Goal: Information Seeking & Learning: Learn about a topic

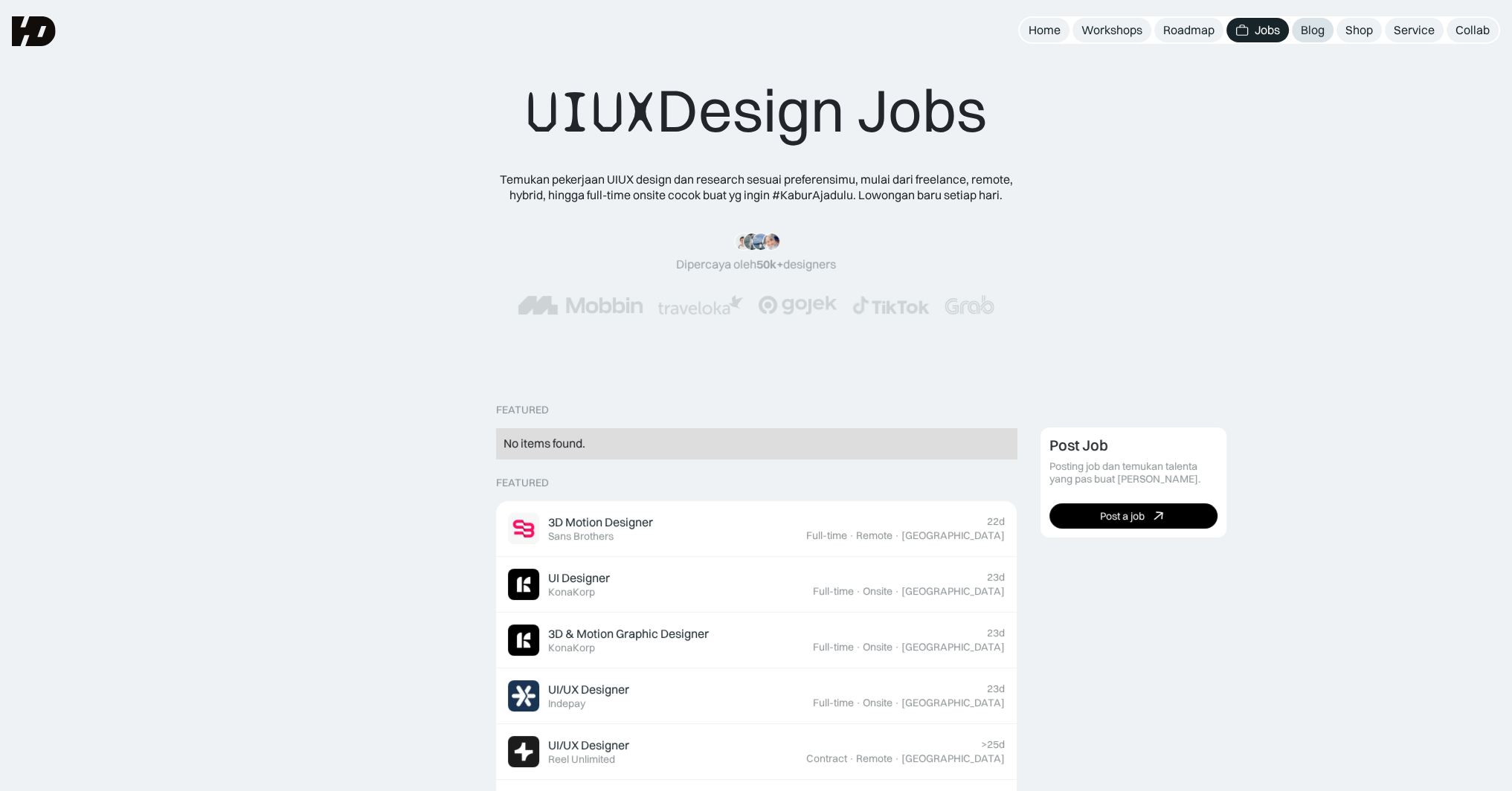
click at [1318, 32] on div "Blog" at bounding box center [1312, 30] width 24 height 16
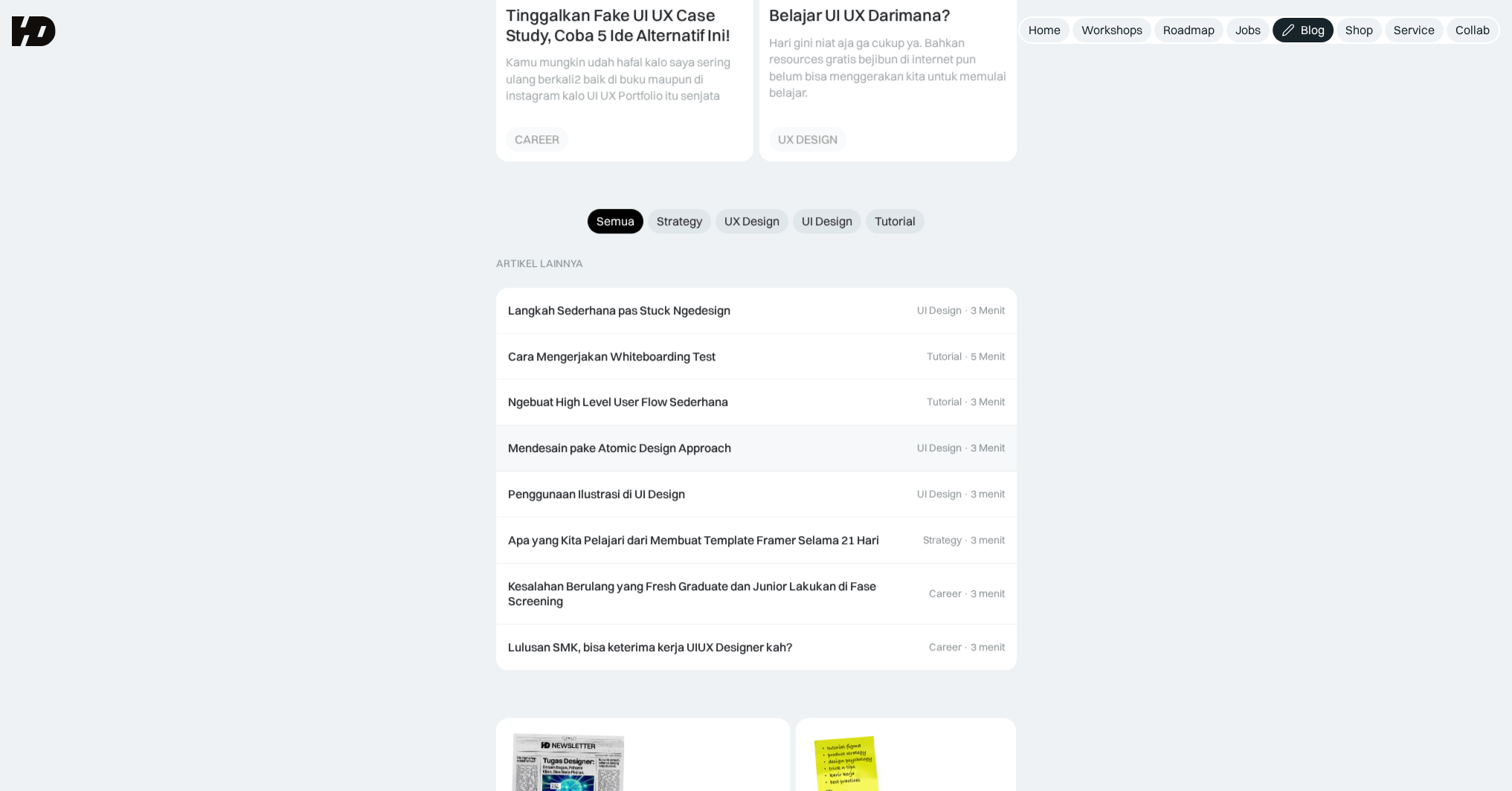
scroll to position [1487, 0]
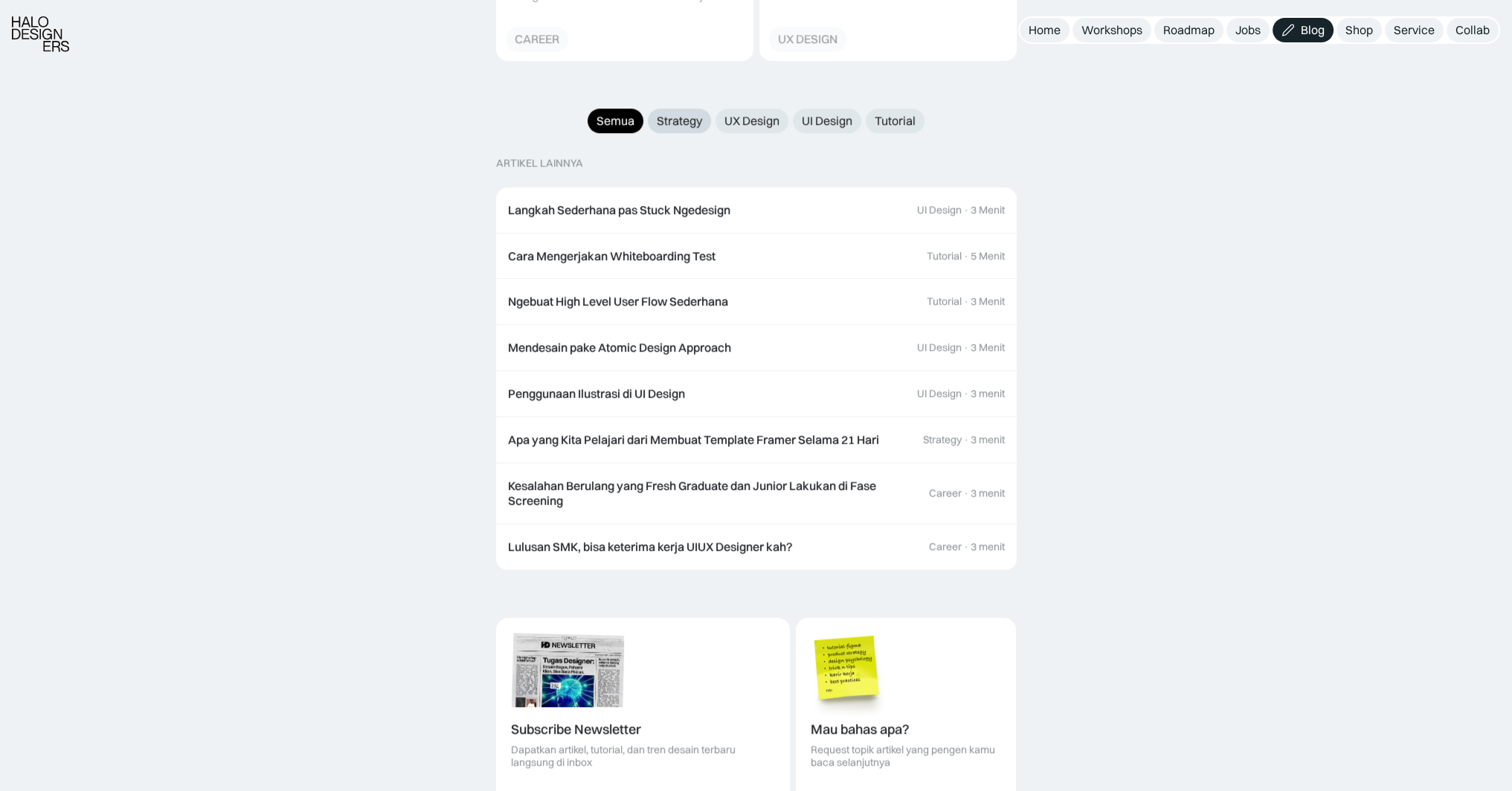
click at [685, 113] on div "Strategy" at bounding box center [680, 121] width 45 height 16
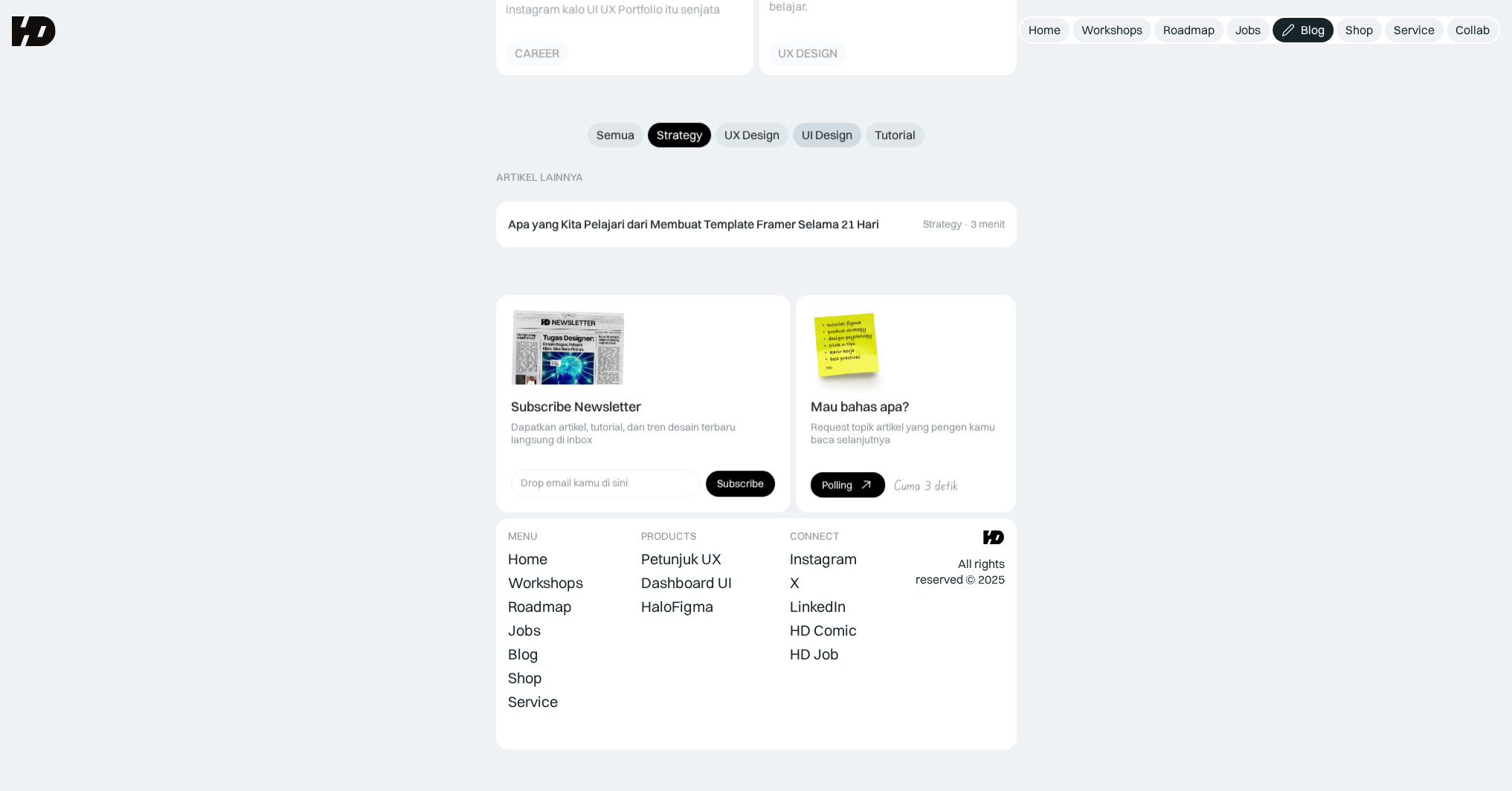
drag, startPoint x: 764, startPoint y: 114, endPoint x: 795, endPoint y: 119, distance: 31.4
click at [764, 127] on div "UX Design" at bounding box center [752, 135] width 55 height 16
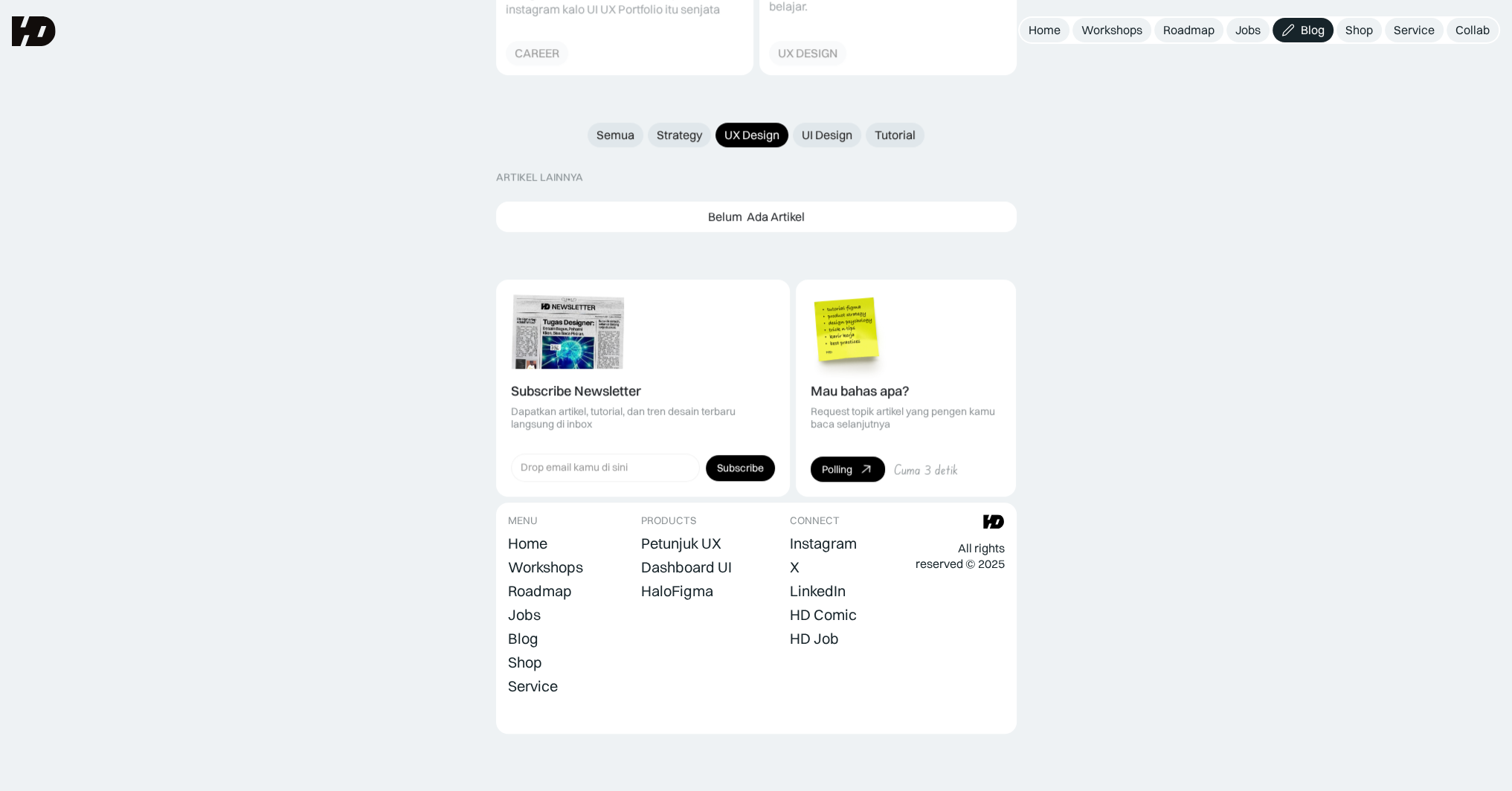
scroll to position [1457, 0]
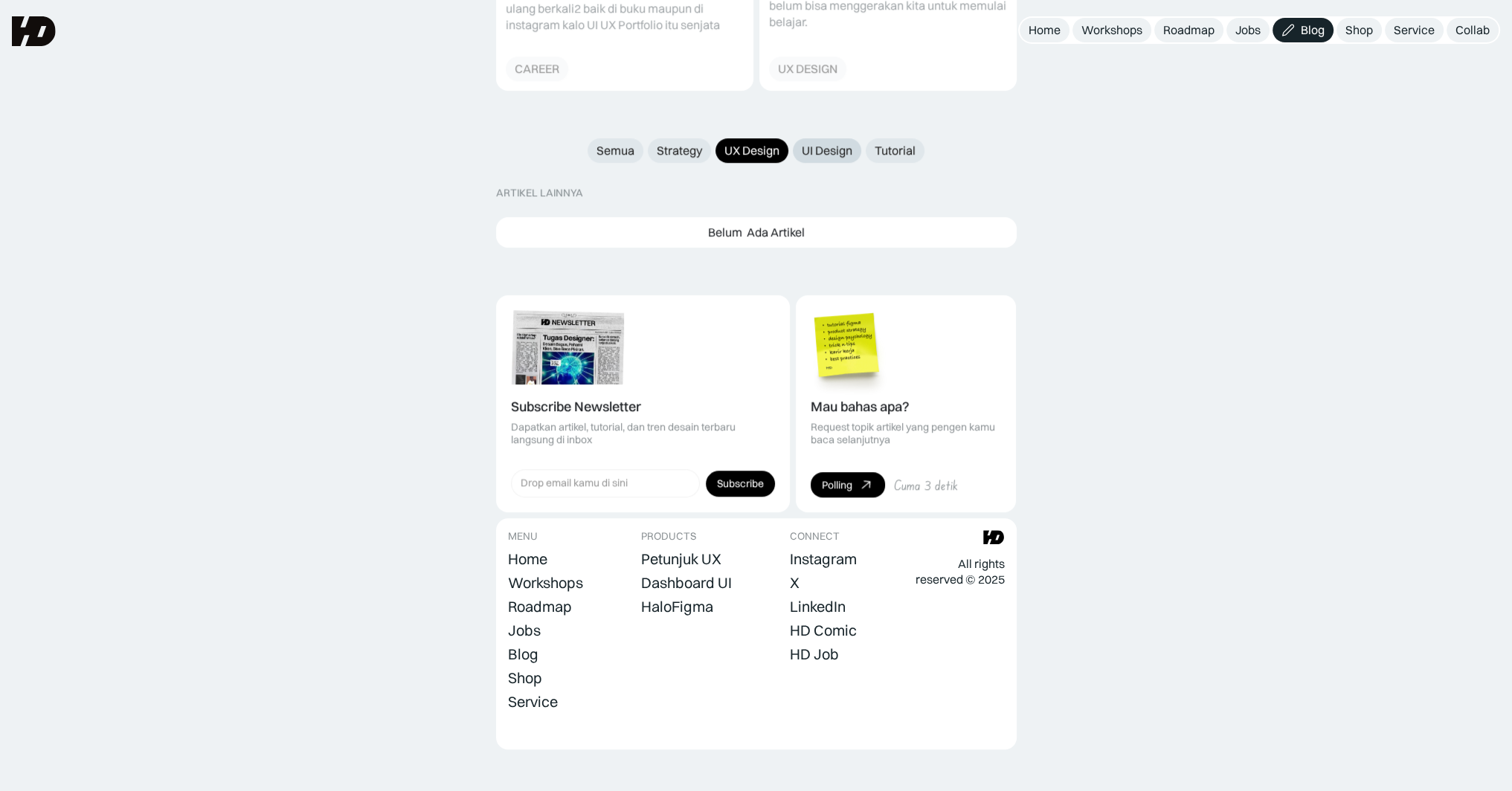
drag, startPoint x: 832, startPoint y: 120, endPoint x: 835, endPoint y: 129, distance: 9.5
drag, startPoint x: 828, startPoint y: 133, endPoint x: 818, endPoint y: 136, distance: 10.4
click at [827, 143] on div "UI Design" at bounding box center [827, 151] width 51 height 16
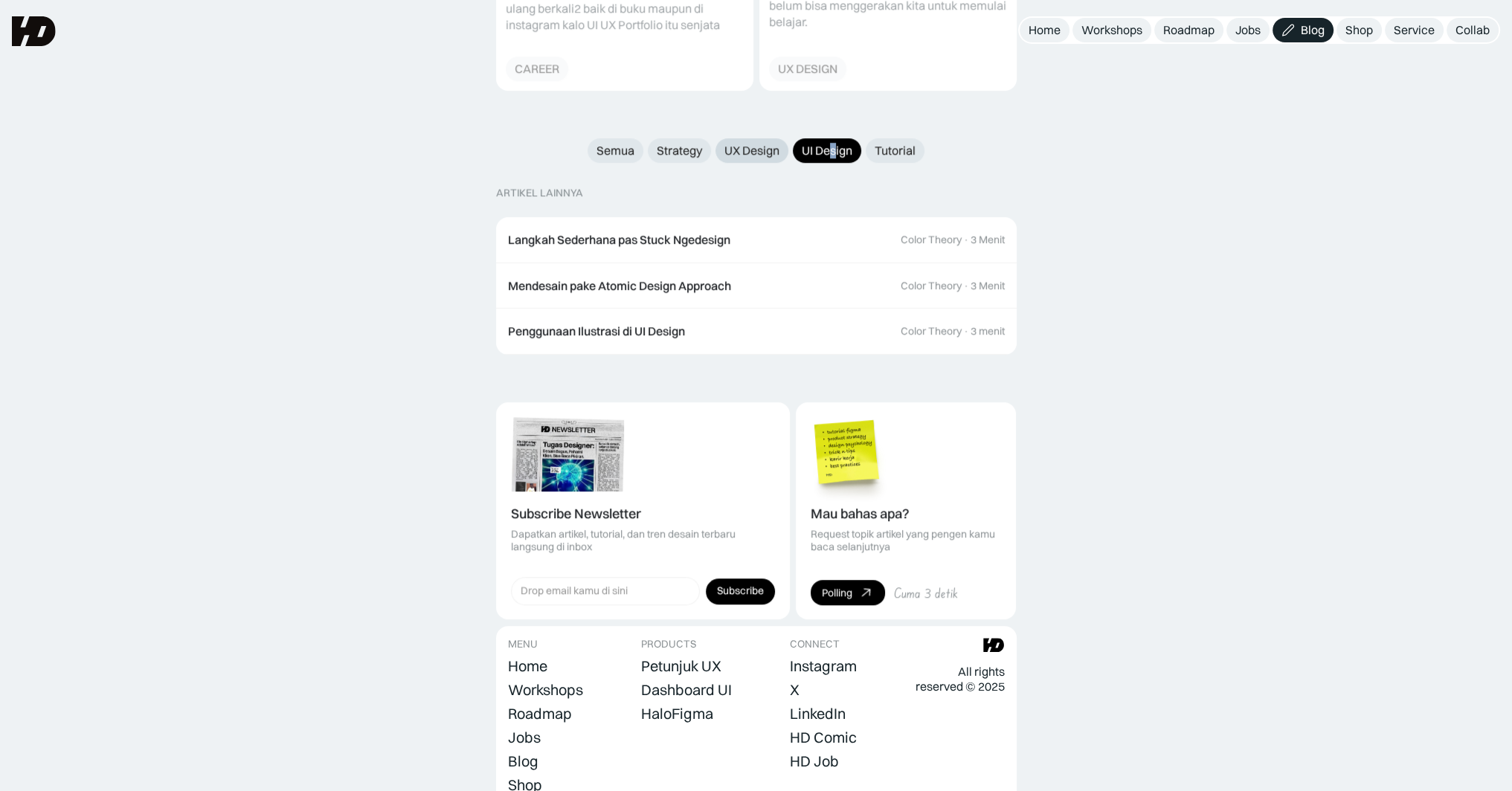
drag, startPoint x: 752, startPoint y: 138, endPoint x: 738, endPoint y: 138, distance: 14.0
click at [753, 143] on div "UX Design" at bounding box center [752, 151] width 55 height 16
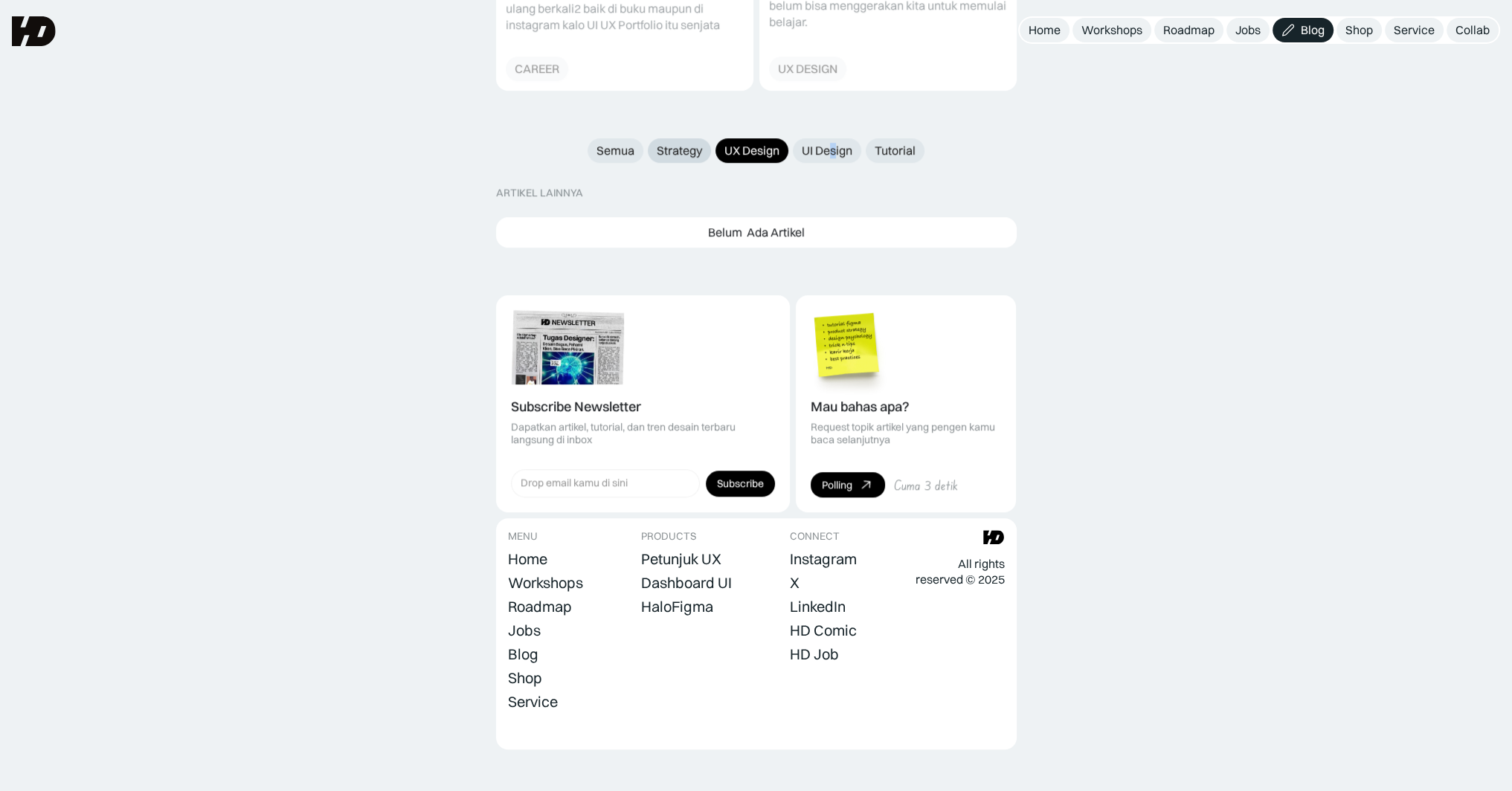
click at [683, 143] on div "Strategy" at bounding box center [680, 151] width 45 height 16
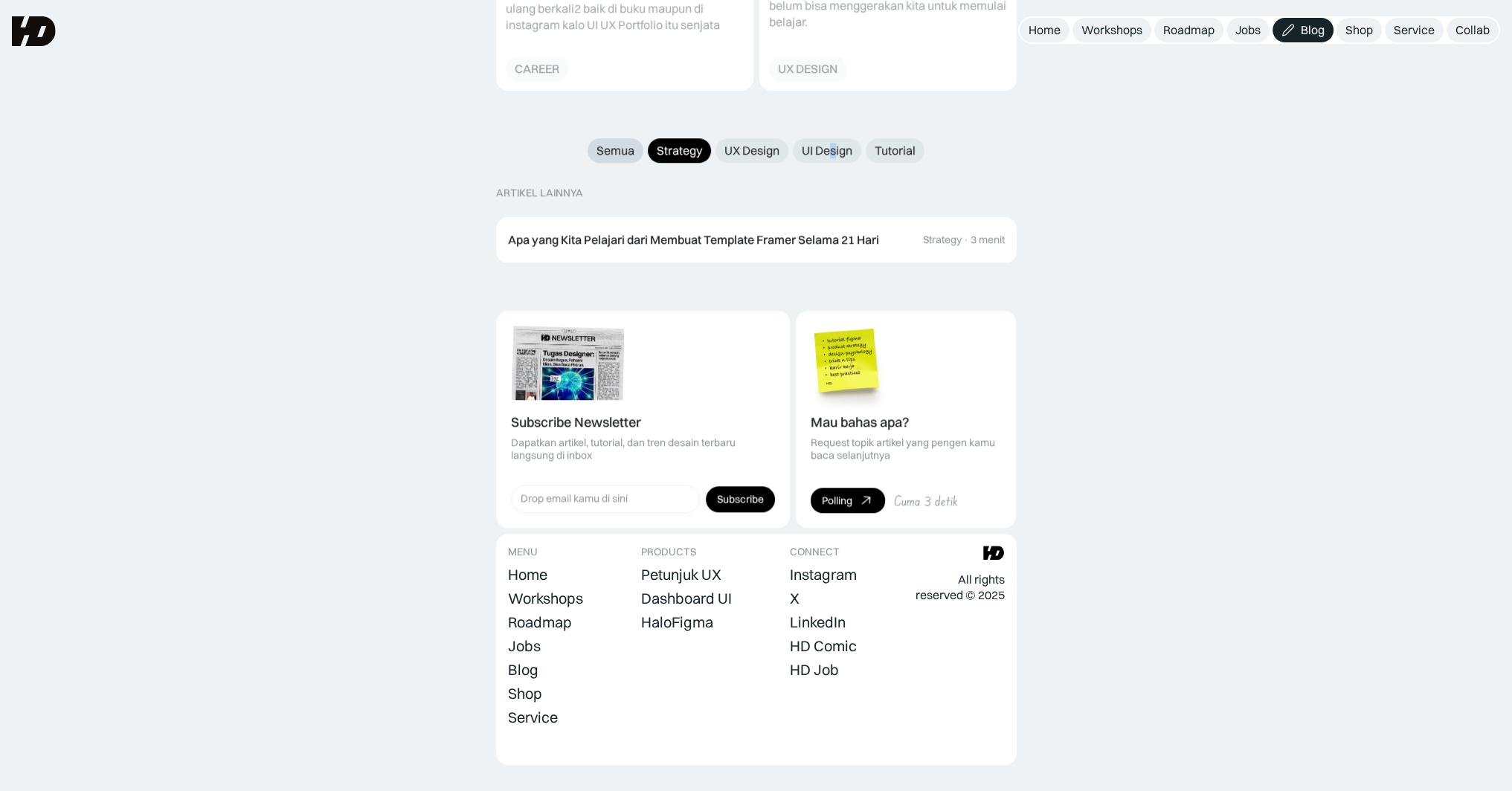
click at [611, 143] on div "Semua" at bounding box center [615, 151] width 38 height 16
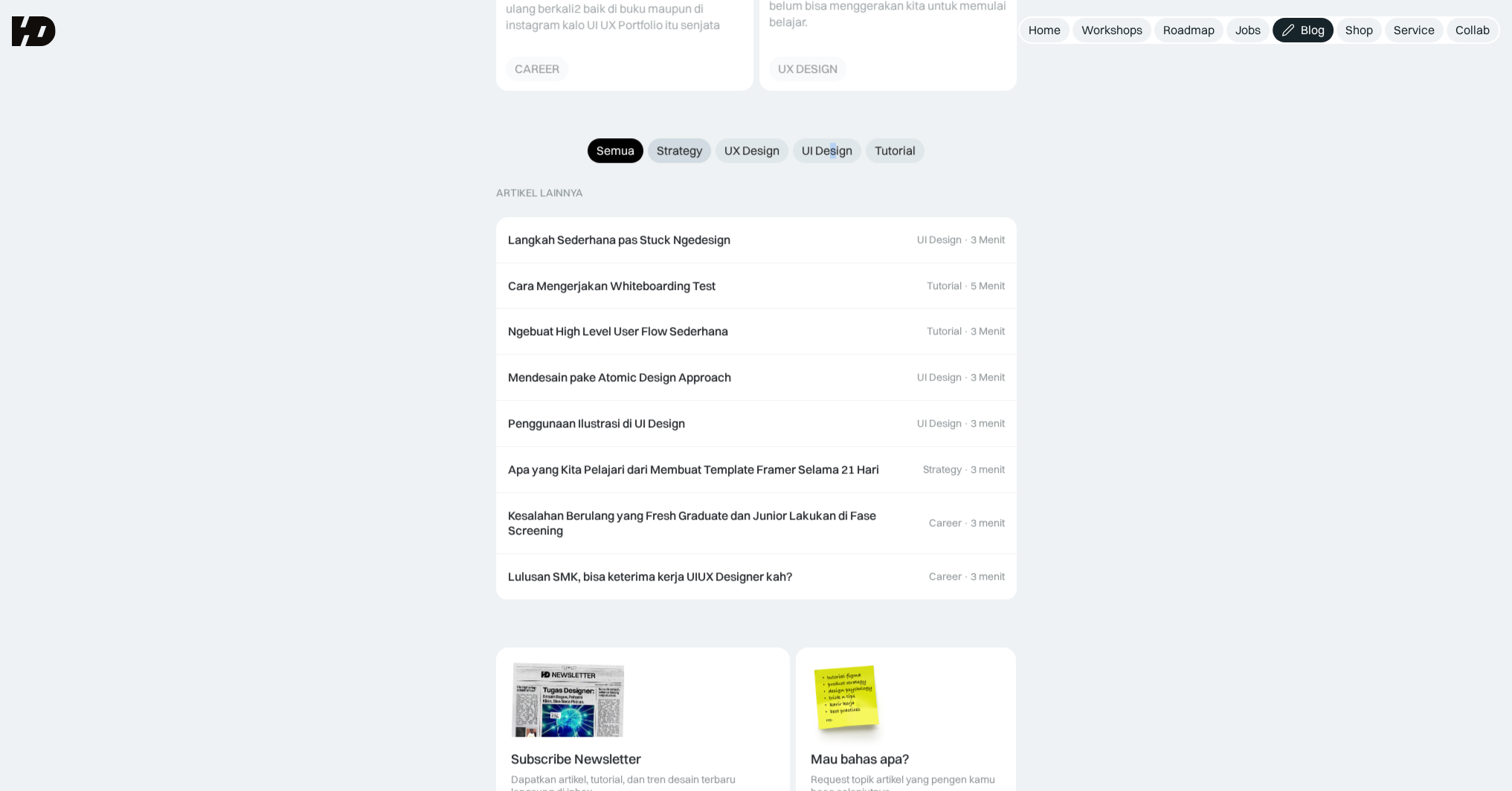
click at [683, 143] on div "Strategy" at bounding box center [680, 151] width 45 height 16
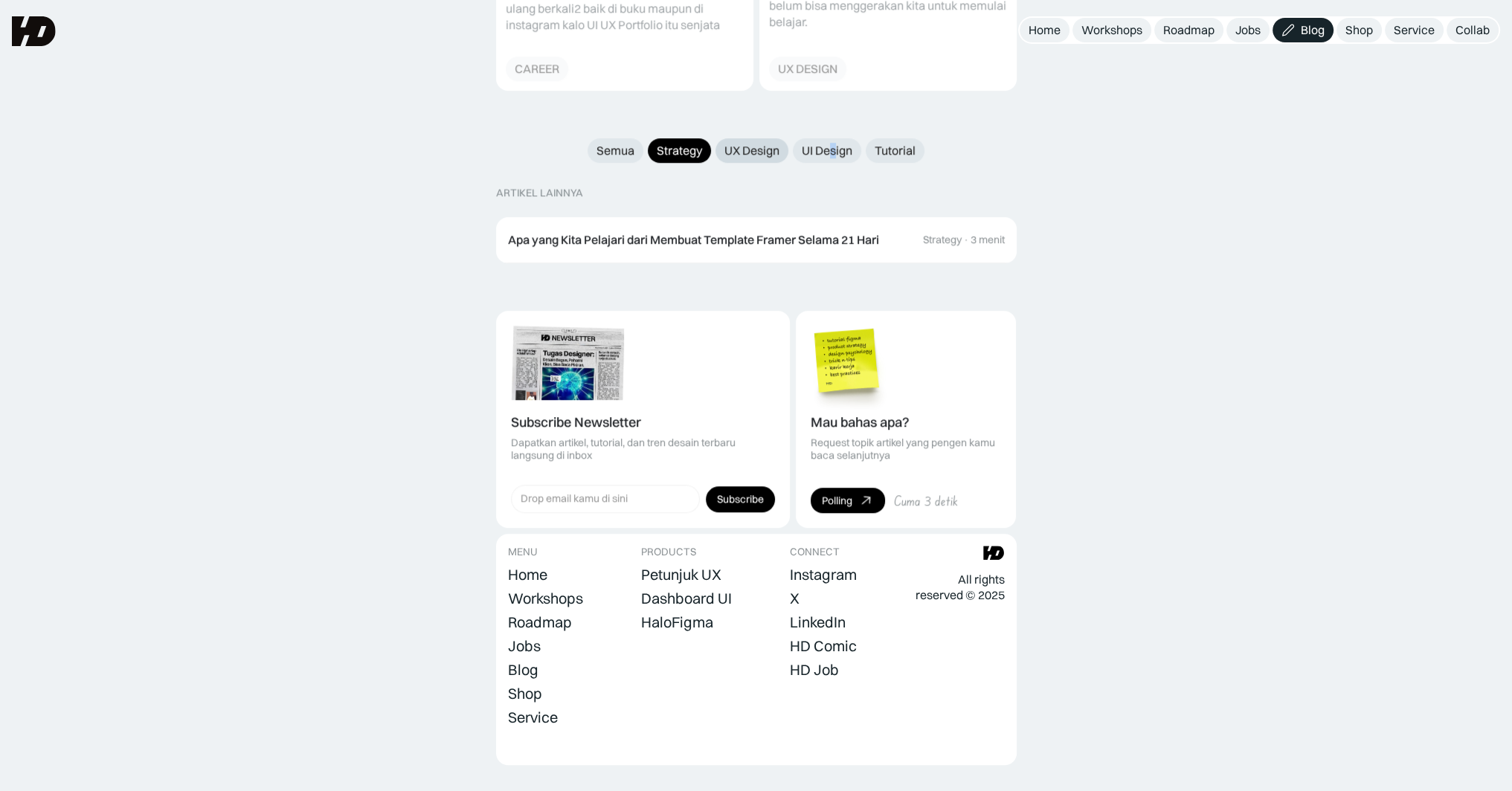
click at [737, 143] on div "UX Design" at bounding box center [752, 151] width 55 height 16
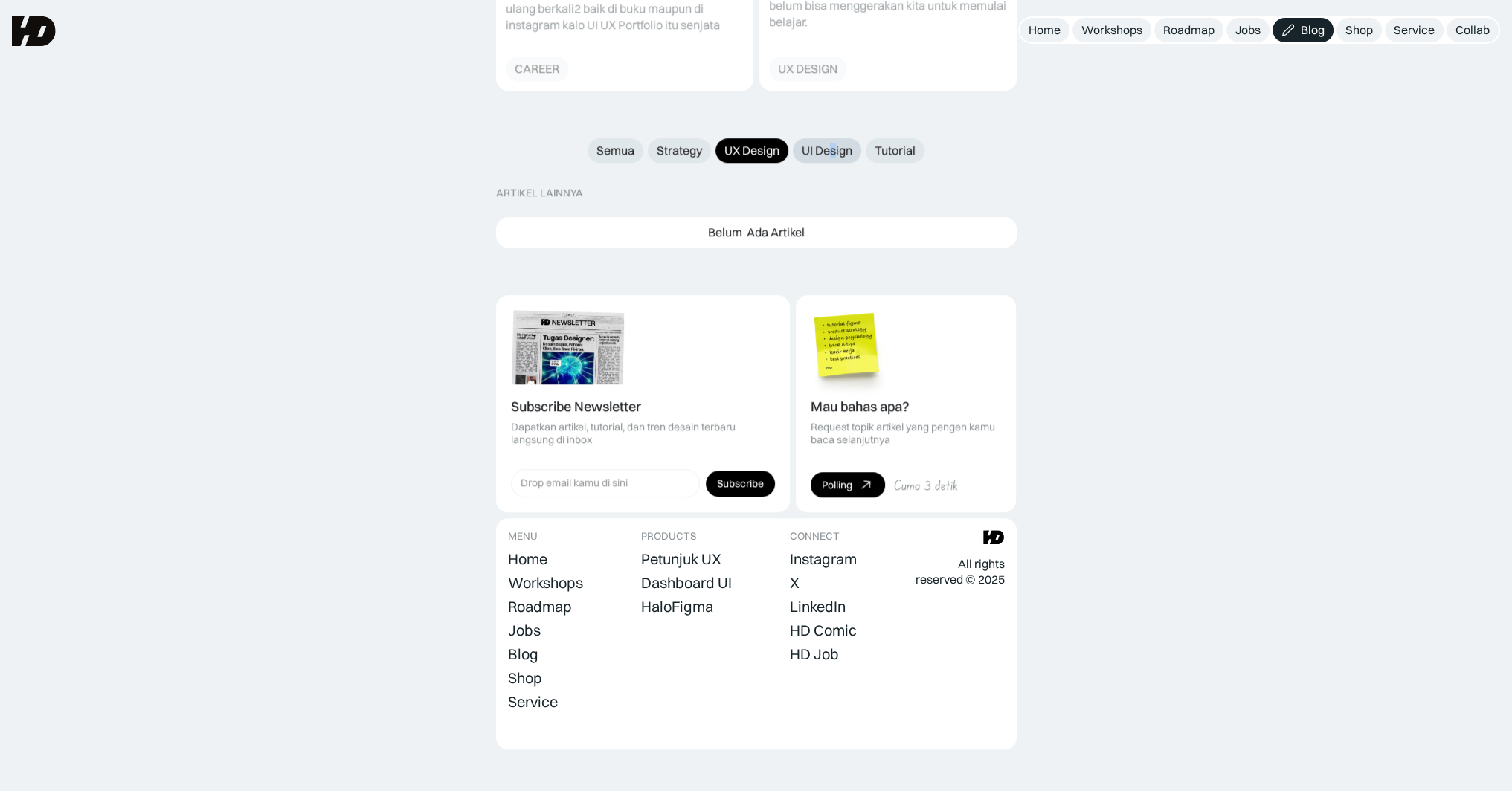
click at [829, 143] on div "UI Design" at bounding box center [827, 151] width 51 height 16
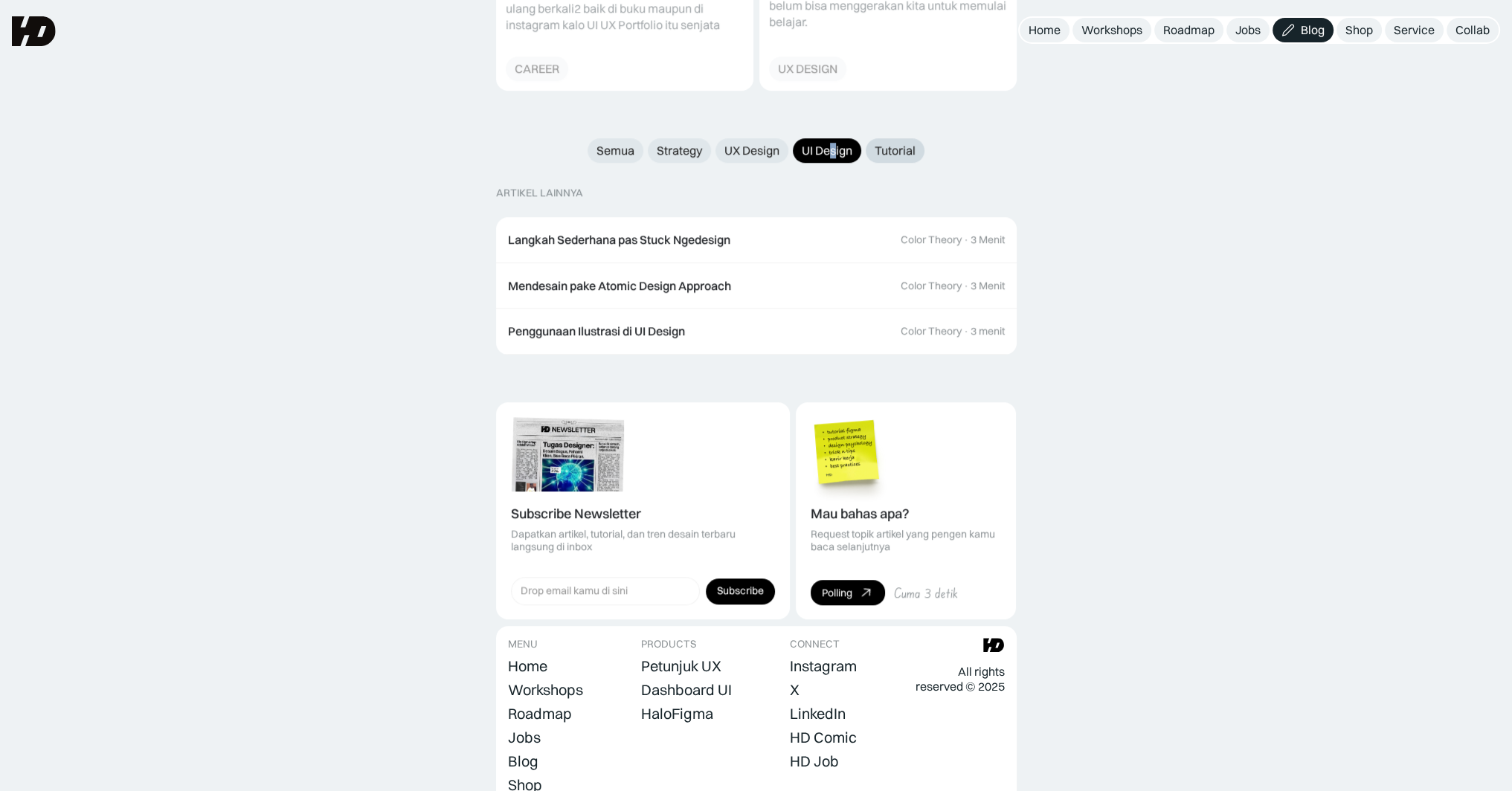
click at [890, 143] on div "Tutorial" at bounding box center [895, 151] width 41 height 16
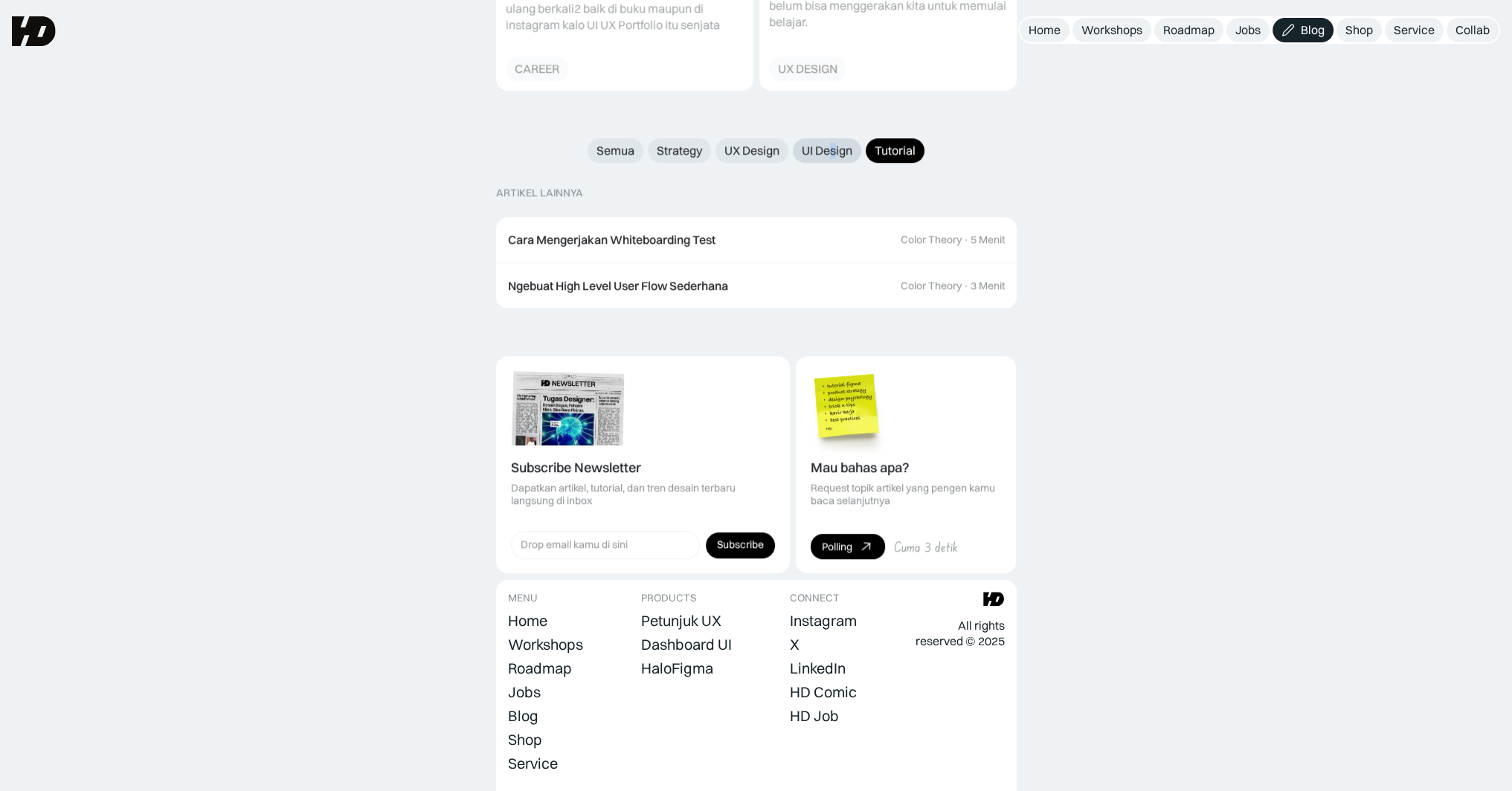
drag, startPoint x: 786, startPoint y: 139, endPoint x: 800, endPoint y: 139, distance: 14.0
click at [788, 139] on div "Semua Strategy UX Design UI Design Tutorial" at bounding box center [756, 150] width 520 height 24
click at [805, 143] on div "UI Design" at bounding box center [827, 151] width 51 height 16
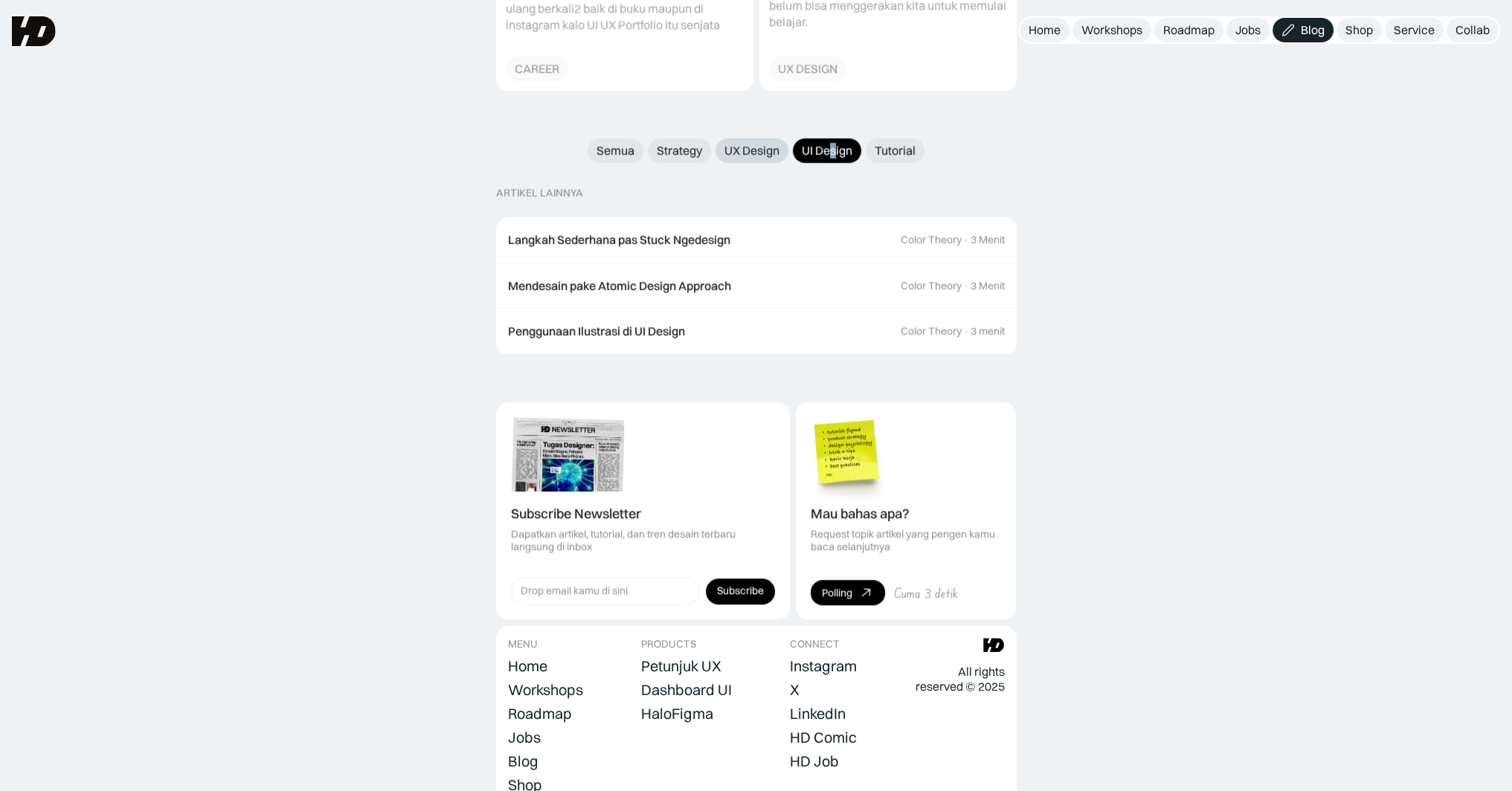
click at [761, 143] on div "UX Design" at bounding box center [752, 151] width 55 height 16
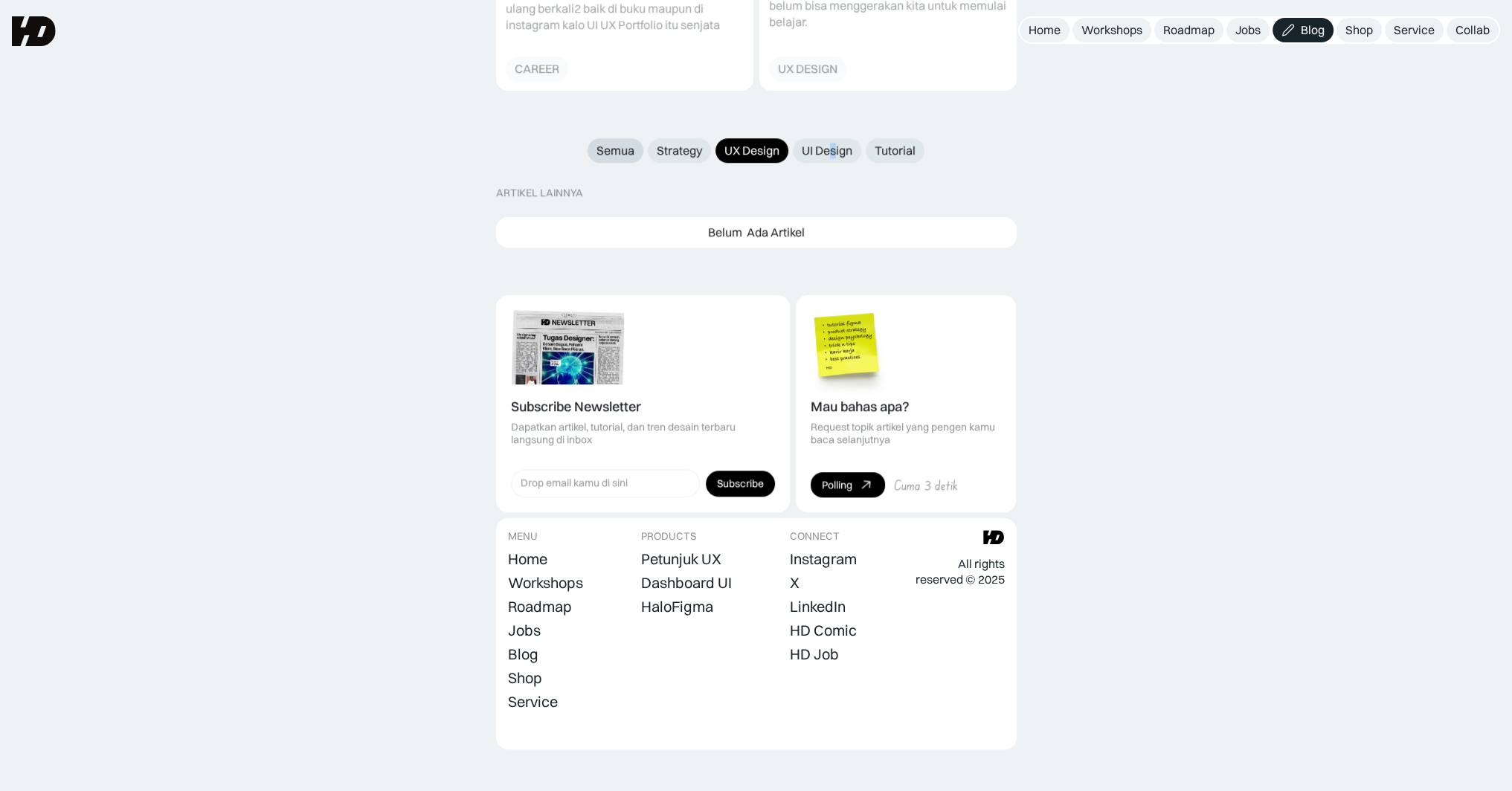
drag, startPoint x: 680, startPoint y: 136, endPoint x: 627, endPoint y: 135, distance: 53.0
click at [679, 143] on div "Strategy" at bounding box center [680, 151] width 45 height 16
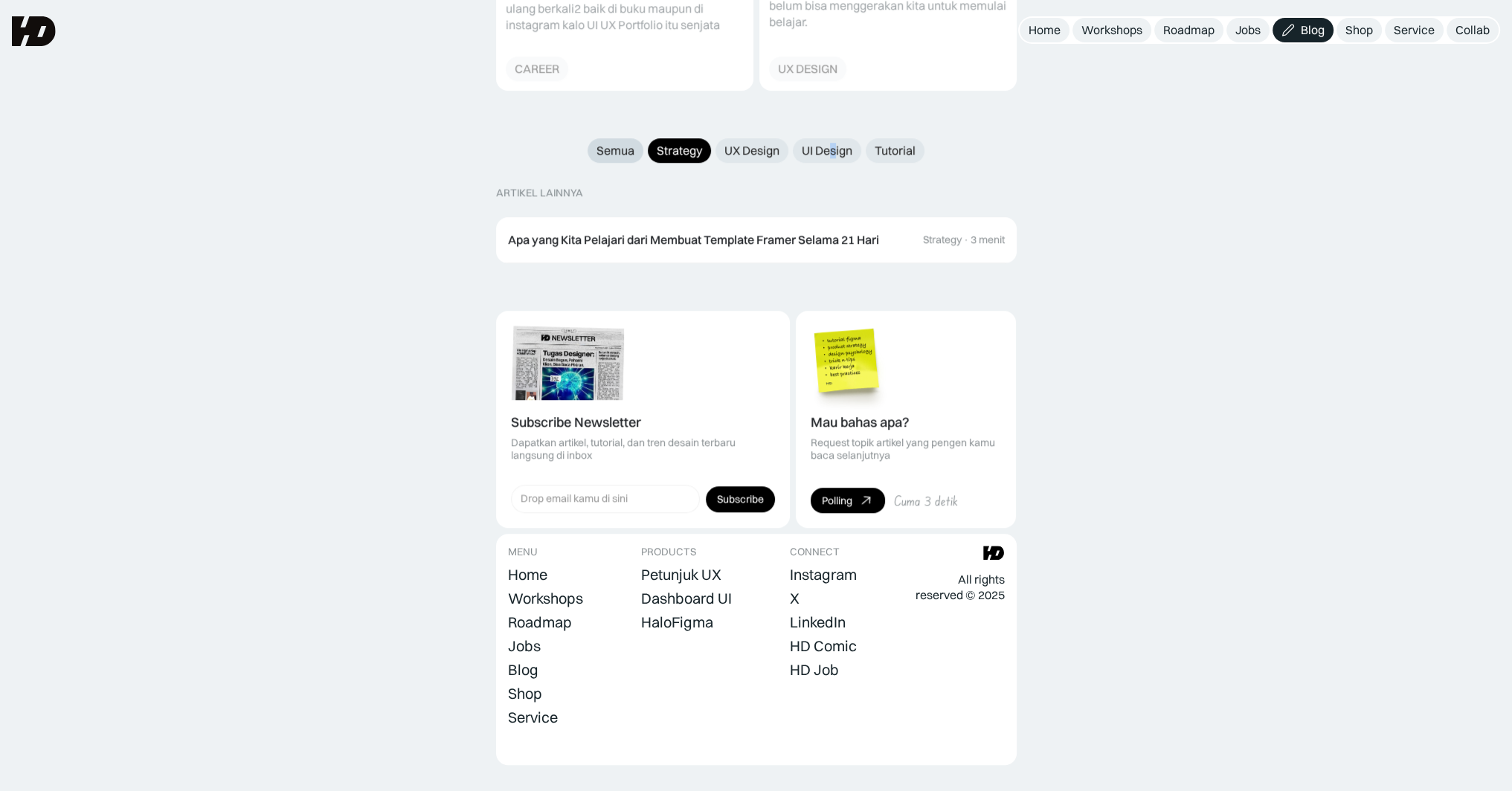
click at [626, 143] on div "Semua" at bounding box center [615, 151] width 38 height 16
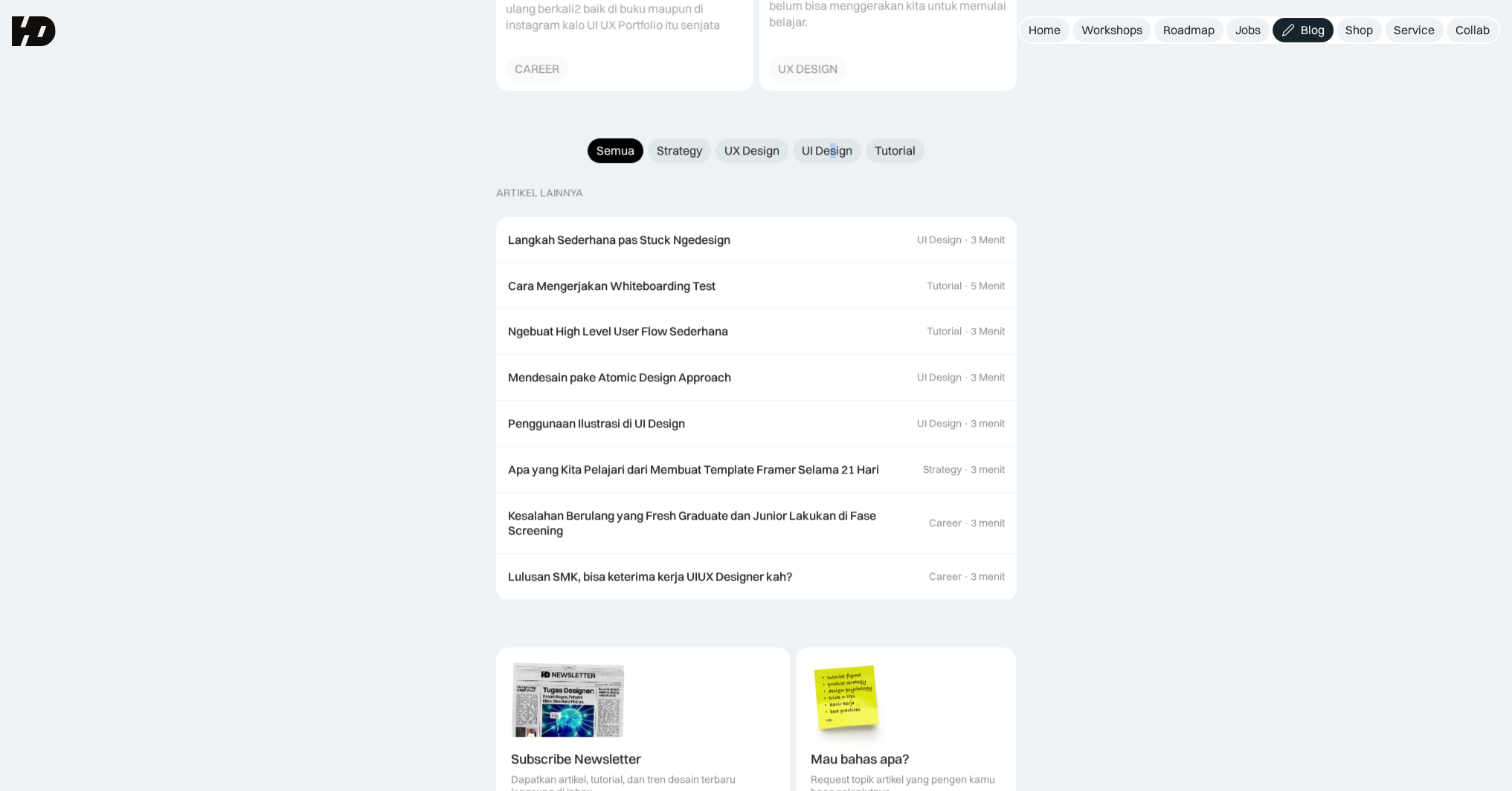
drag, startPoint x: 705, startPoint y: 139, endPoint x: 716, endPoint y: 138, distance: 11.0
click at [703, 139] on link "Strategy" at bounding box center [679, 150] width 63 height 24
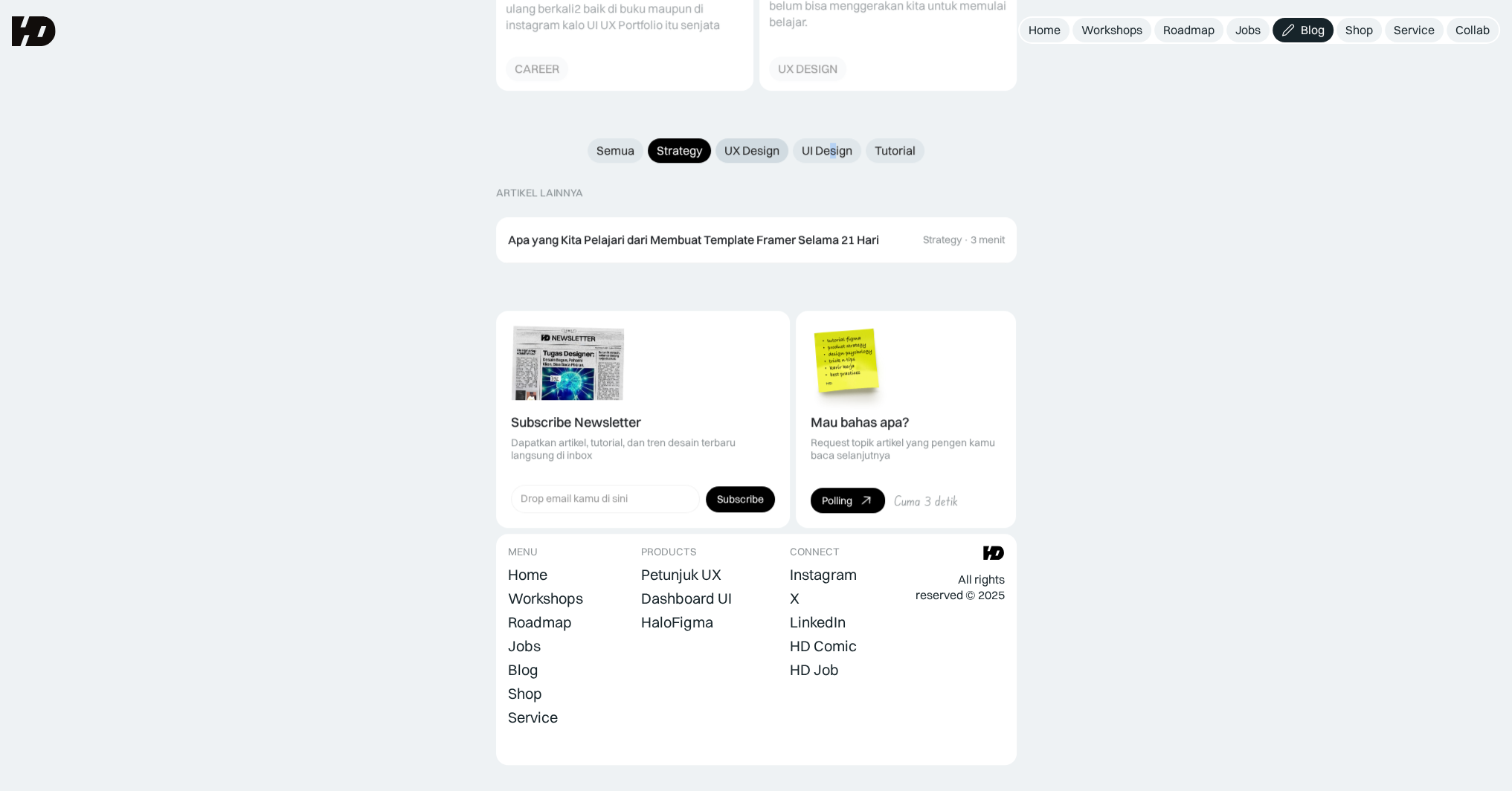
click at [741, 143] on div "UX Design" at bounding box center [752, 151] width 55 height 16
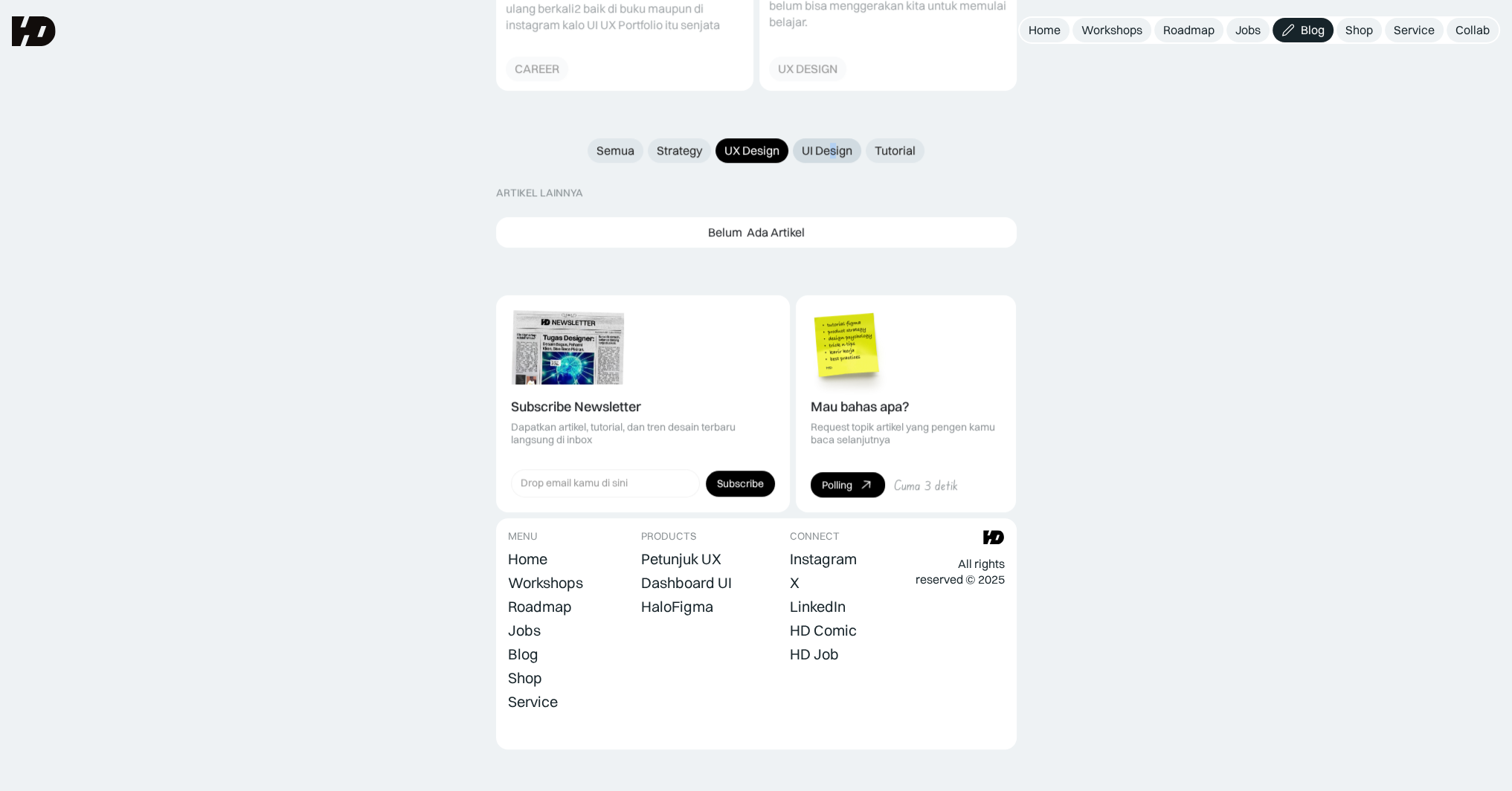
click at [857, 138] on link "UI Design" at bounding box center [826, 150] width 68 height 24
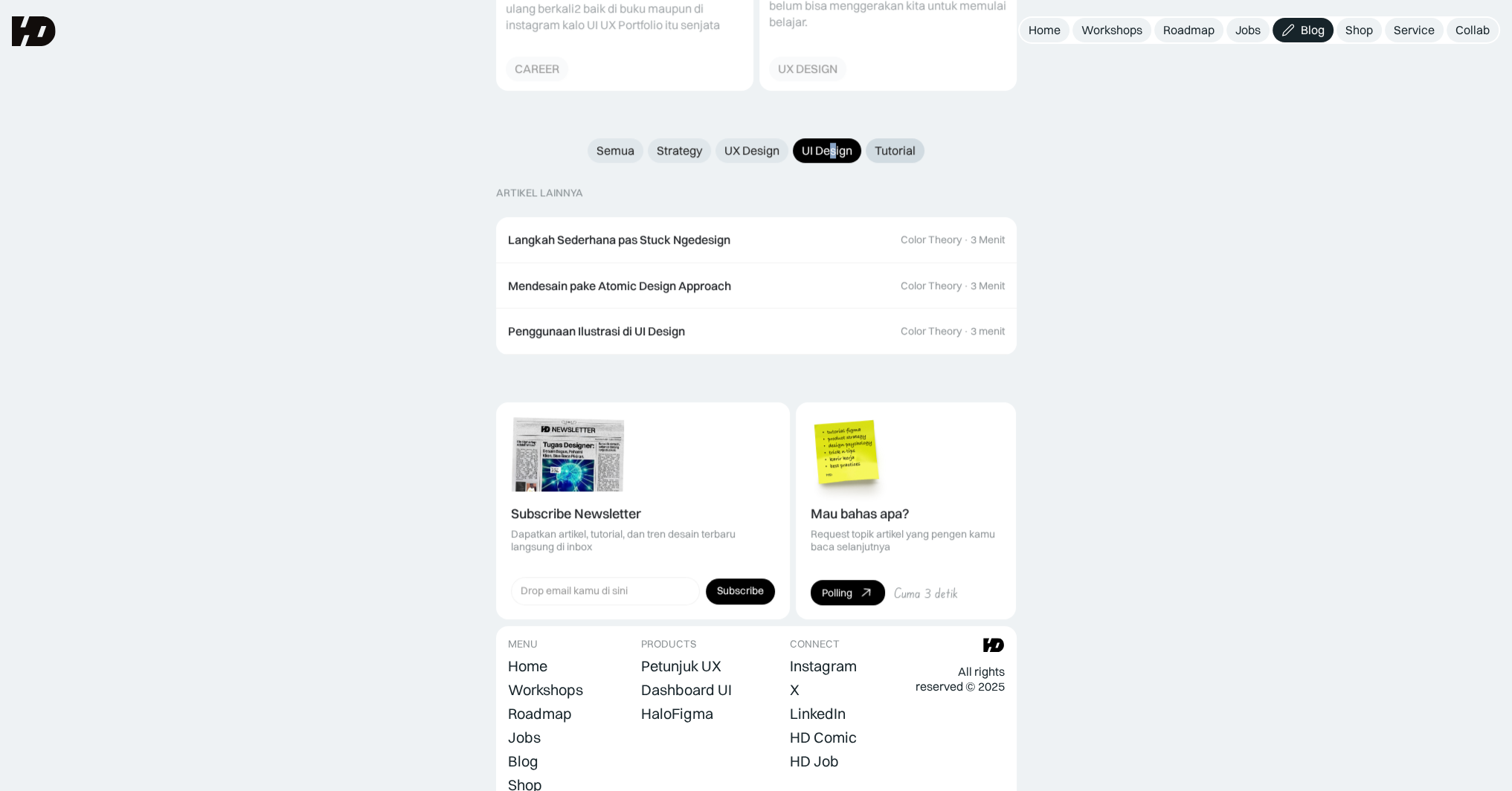
click at [899, 143] on div "Tutorial" at bounding box center [895, 151] width 41 height 16
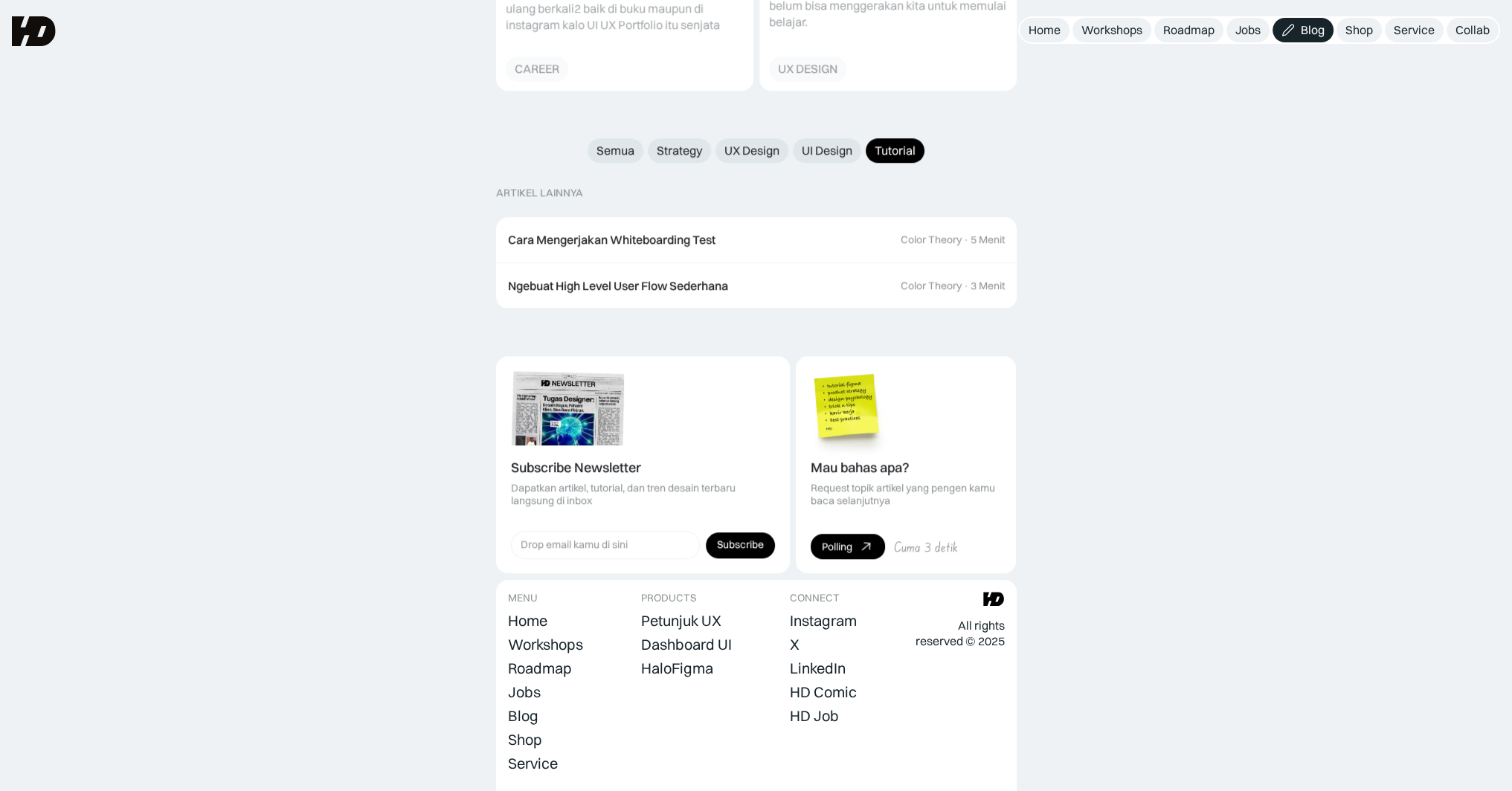
drag, startPoint x: 1168, startPoint y: 174, endPoint x: 1191, endPoint y: 143, distance: 38.6
click at [846, 143] on div "UI Design" at bounding box center [827, 151] width 51 height 16
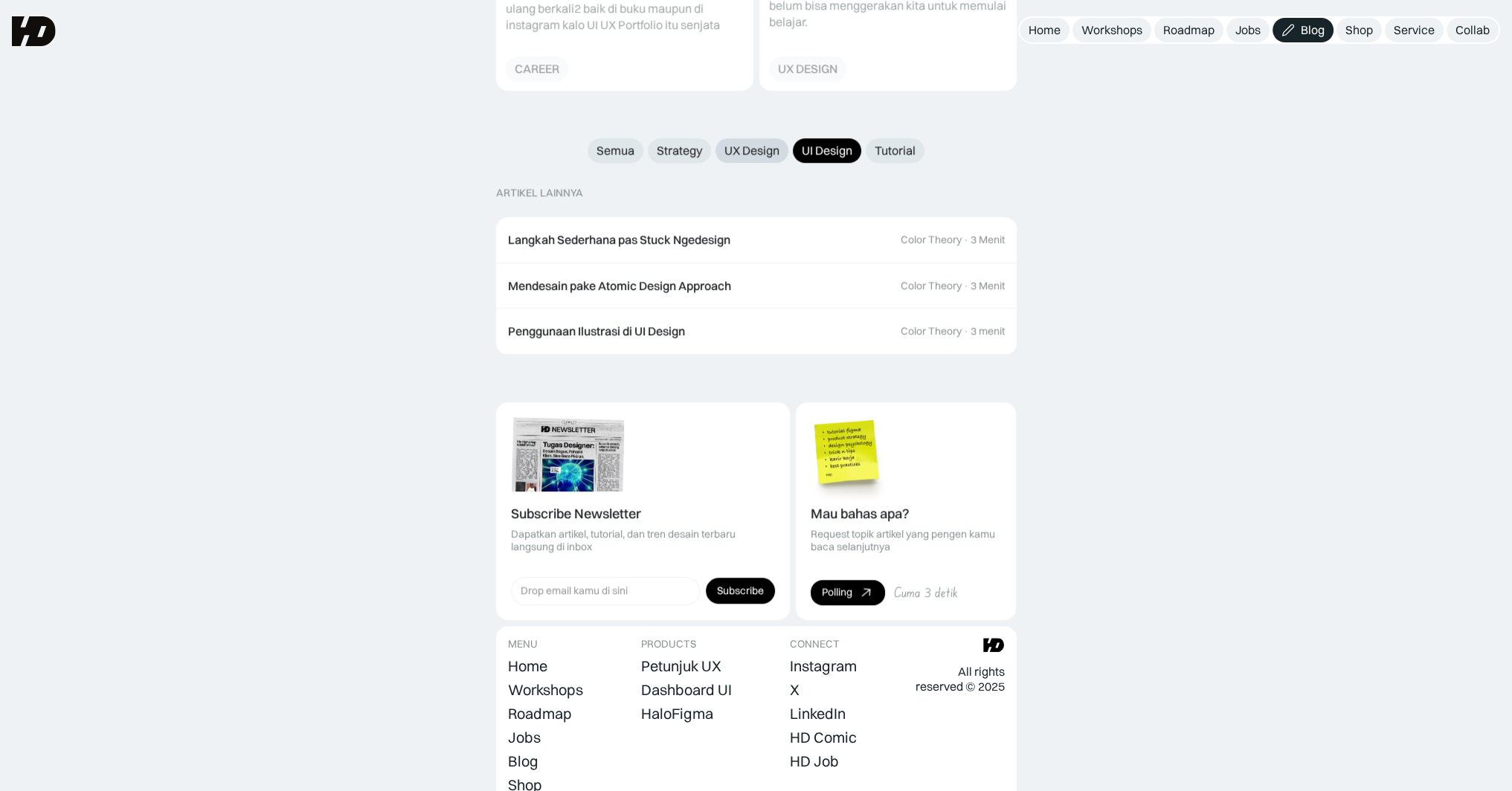
click at [751, 143] on div "UX Design" at bounding box center [752, 151] width 55 height 16
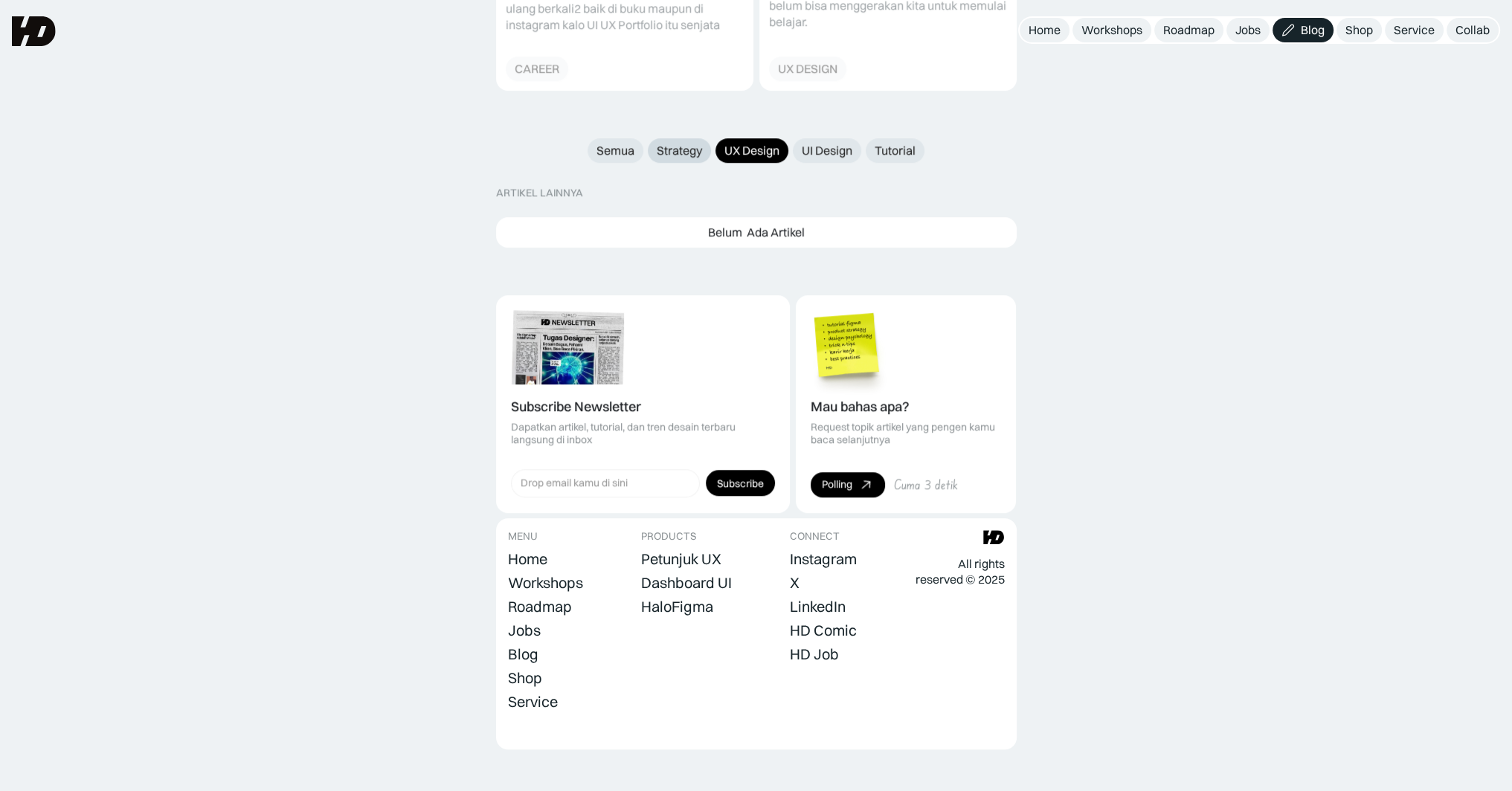
click at [699, 143] on div "Strategy" at bounding box center [680, 151] width 45 height 16
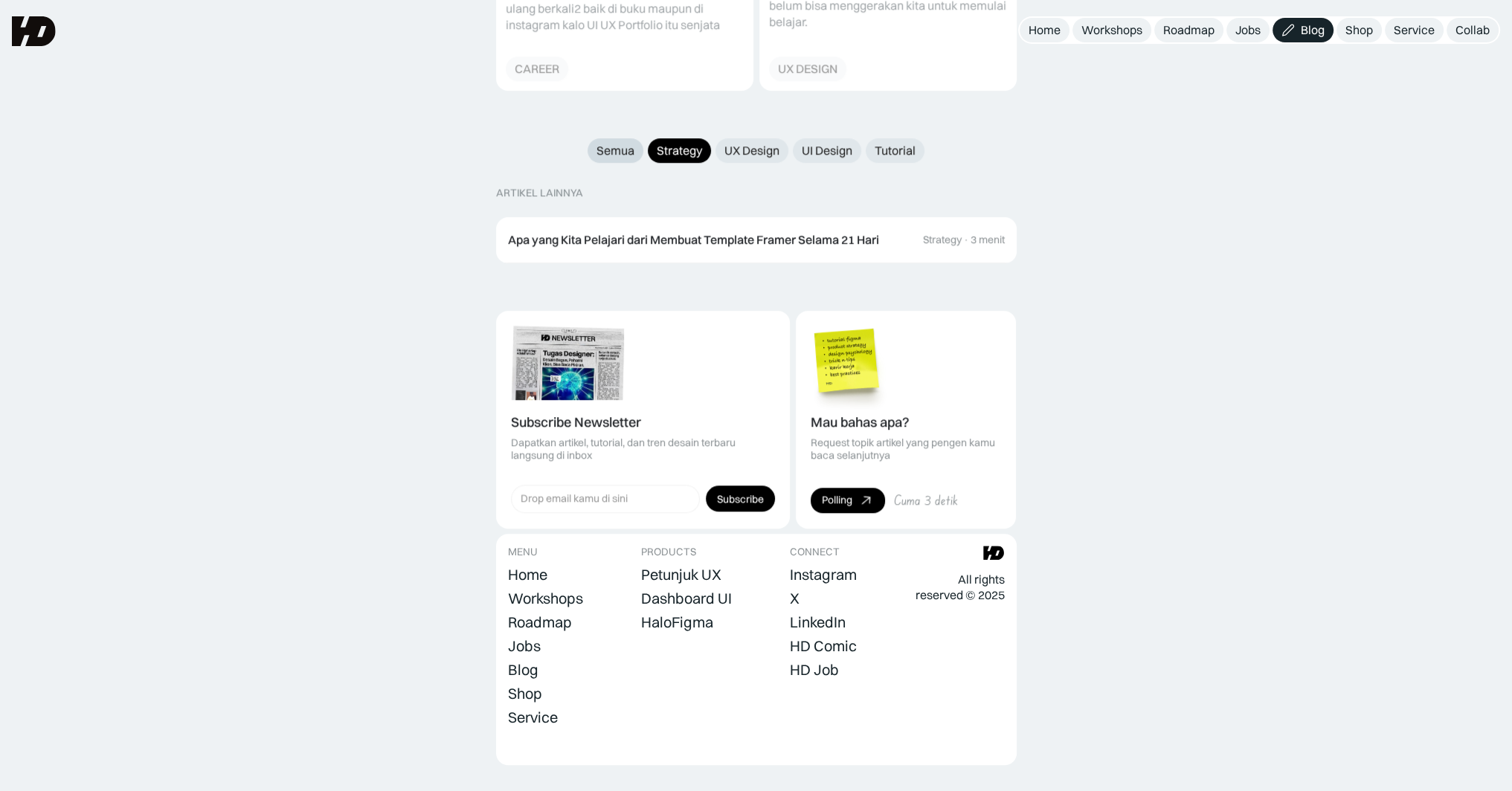
click at [630, 143] on div "Semua" at bounding box center [615, 151] width 38 height 16
